Goal: Obtain resource: Download file/media

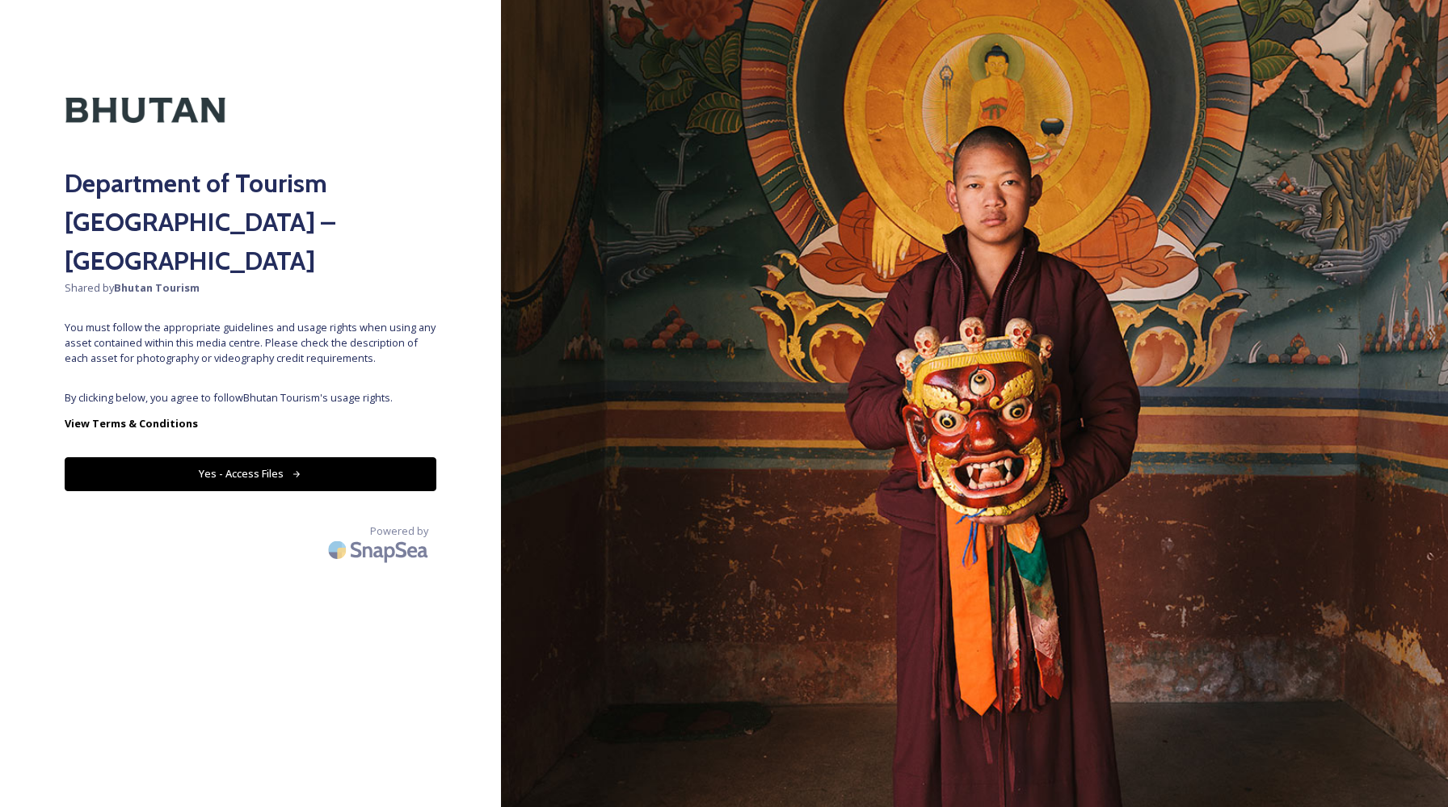
click at [264, 457] on button "Yes - Access Files" at bounding box center [251, 473] width 372 height 33
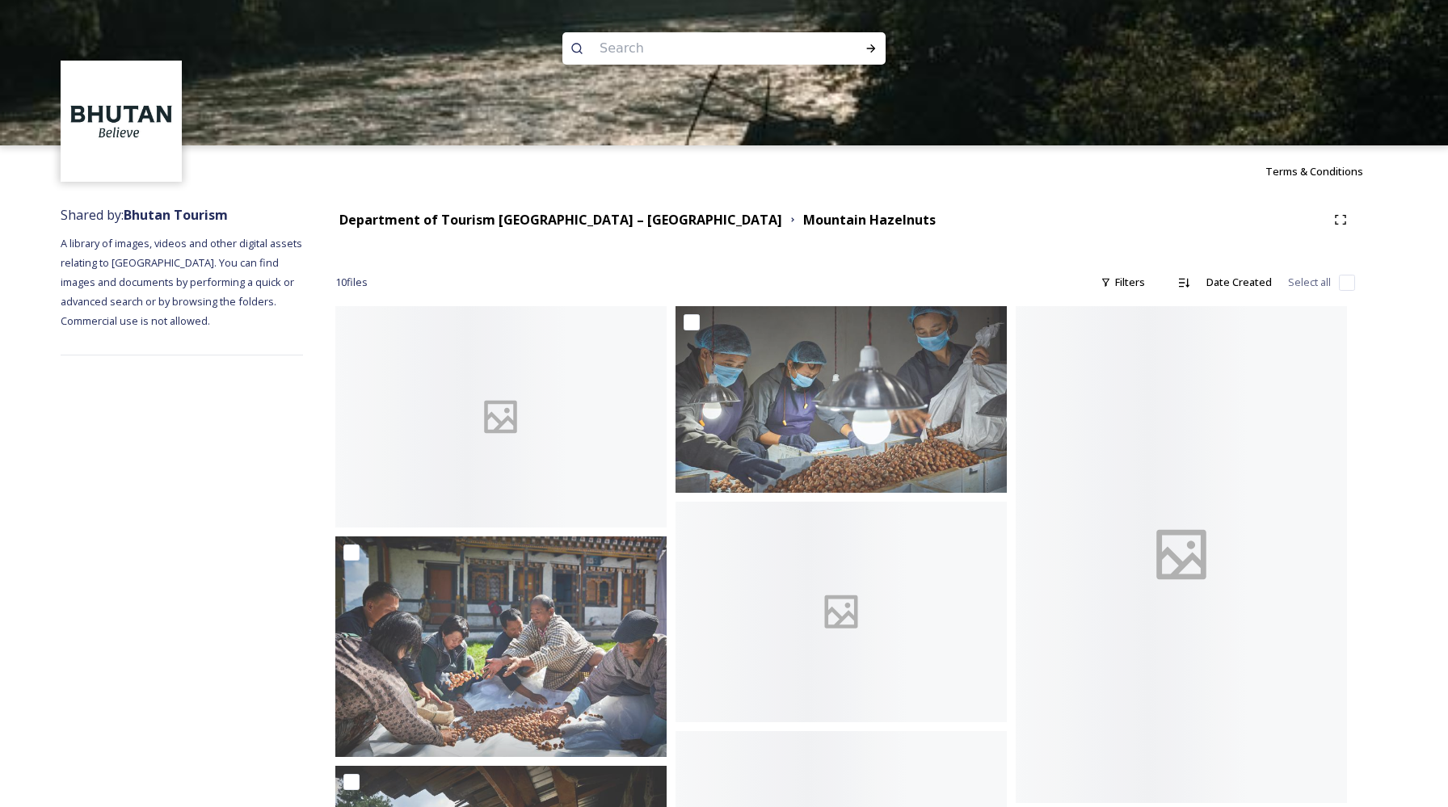
click at [488, 224] on div at bounding box center [724, 217] width 1448 height 145
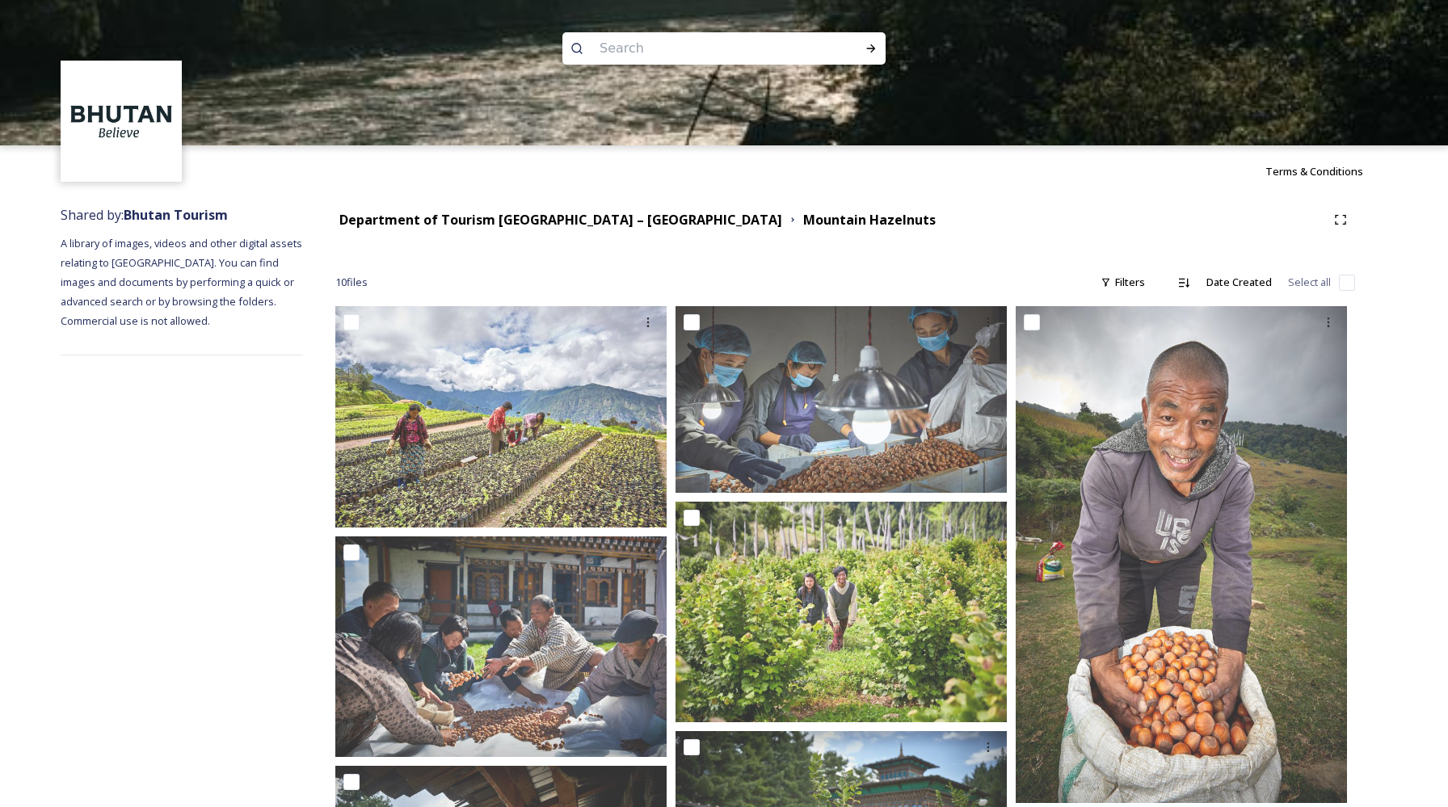
click at [516, 209] on div at bounding box center [724, 217] width 1448 height 145
click at [463, 227] on div at bounding box center [724, 217] width 1448 height 145
click at [182, 218] on div at bounding box center [724, 217] width 1448 height 145
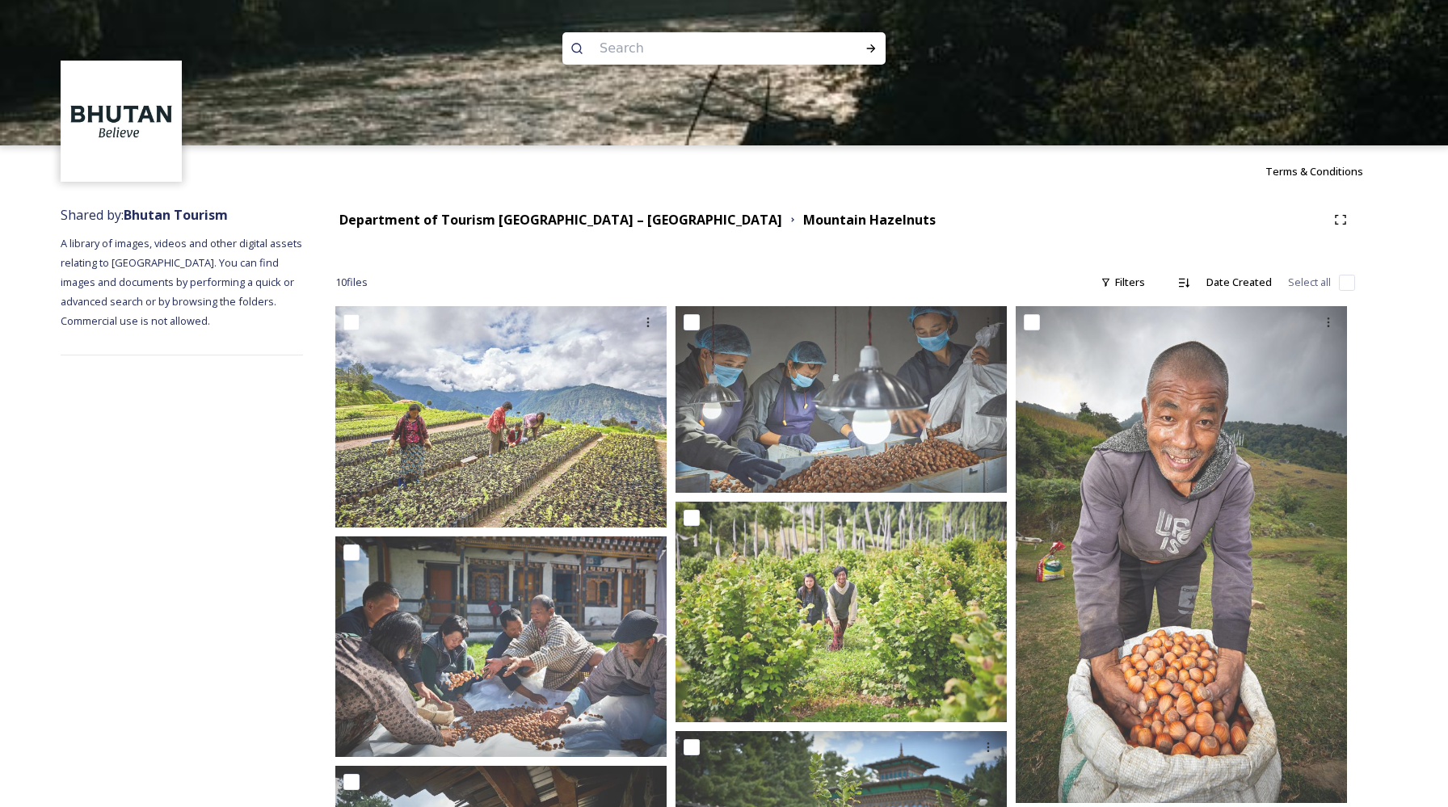
click at [182, 218] on div at bounding box center [724, 217] width 1448 height 145
